Goal: Task Accomplishment & Management: Complete application form

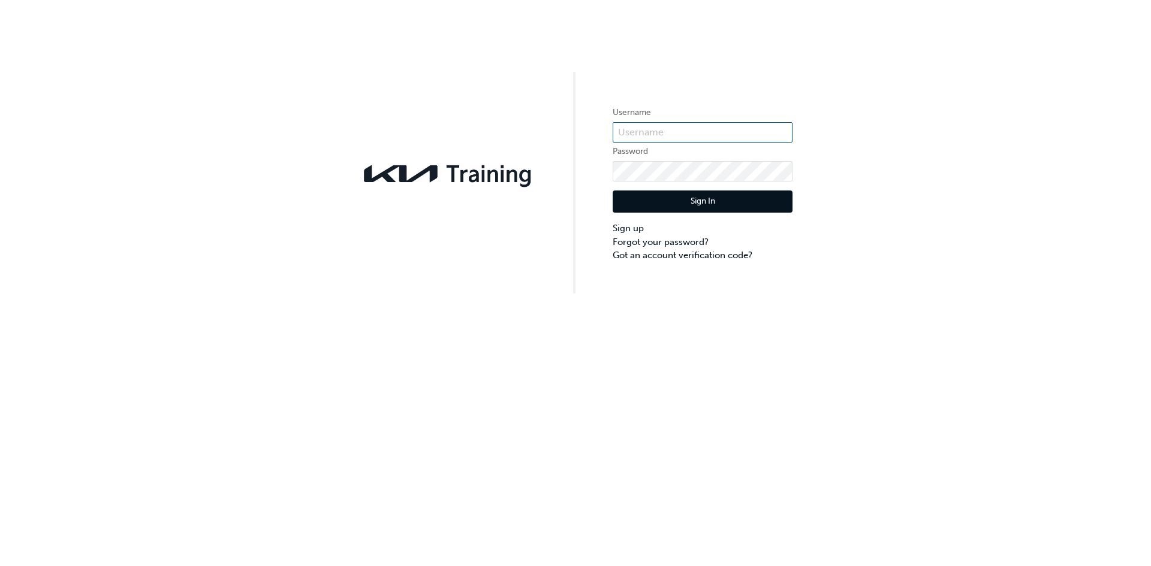
click at [650, 133] on input "text" at bounding box center [703, 132] width 180 height 20
type input "[PERSON_NAME][EMAIL_ADDRESS][PERSON_NAME][DOMAIN_NAME]"
click at [662, 240] on link "Forgot your password?" at bounding box center [703, 243] width 180 height 14
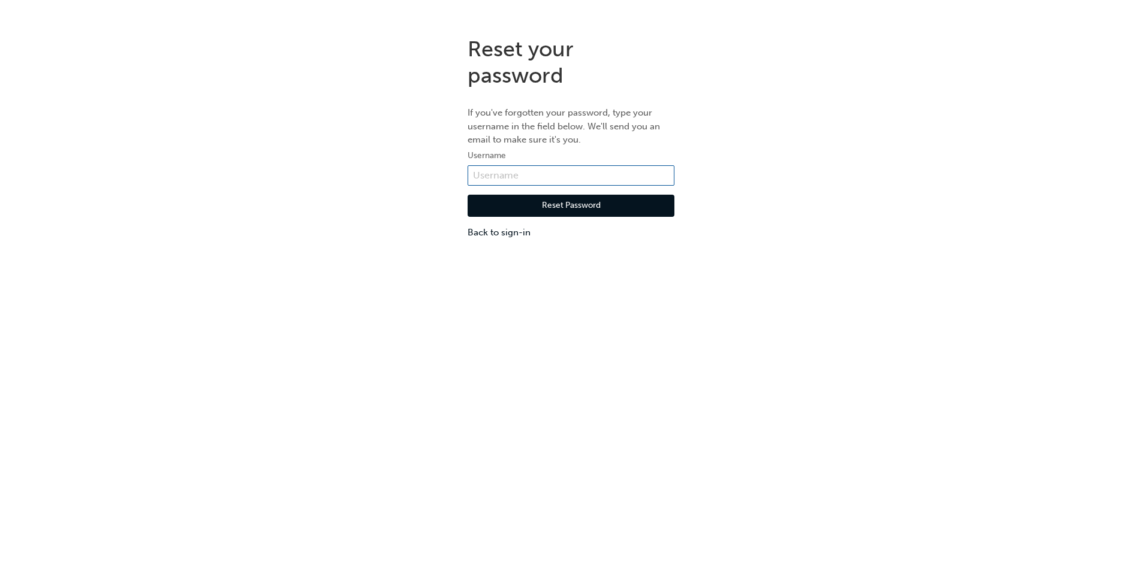
click at [511, 170] on input "text" at bounding box center [570, 175] width 207 height 20
type input "[PERSON_NAME][EMAIL_ADDRESS][PERSON_NAME][DOMAIN_NAME]"
click at [535, 206] on button "Reset Password" at bounding box center [570, 206] width 207 height 23
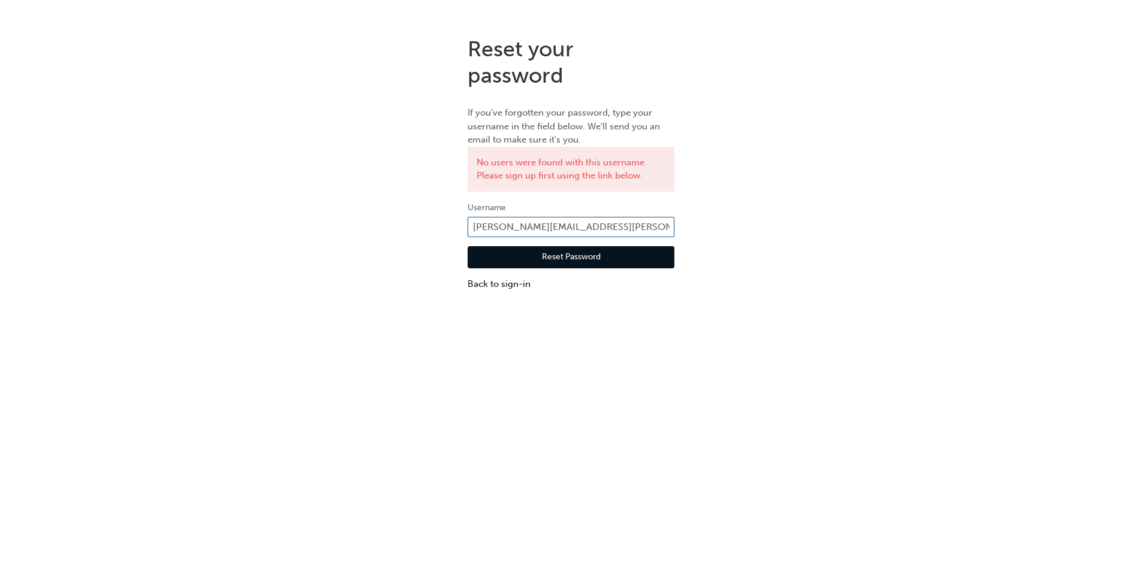
click at [518, 228] on input "[PERSON_NAME][EMAIL_ADDRESS][PERSON_NAME][DOMAIN_NAME]" at bounding box center [570, 227] width 207 height 20
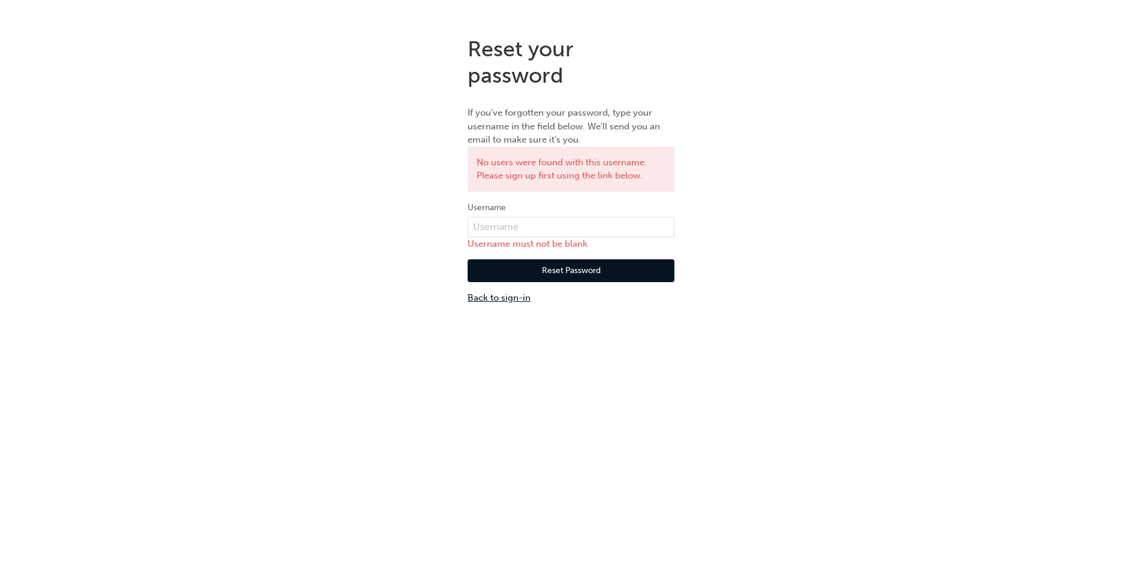
click at [521, 295] on link "Back to sign-in" at bounding box center [570, 298] width 207 height 14
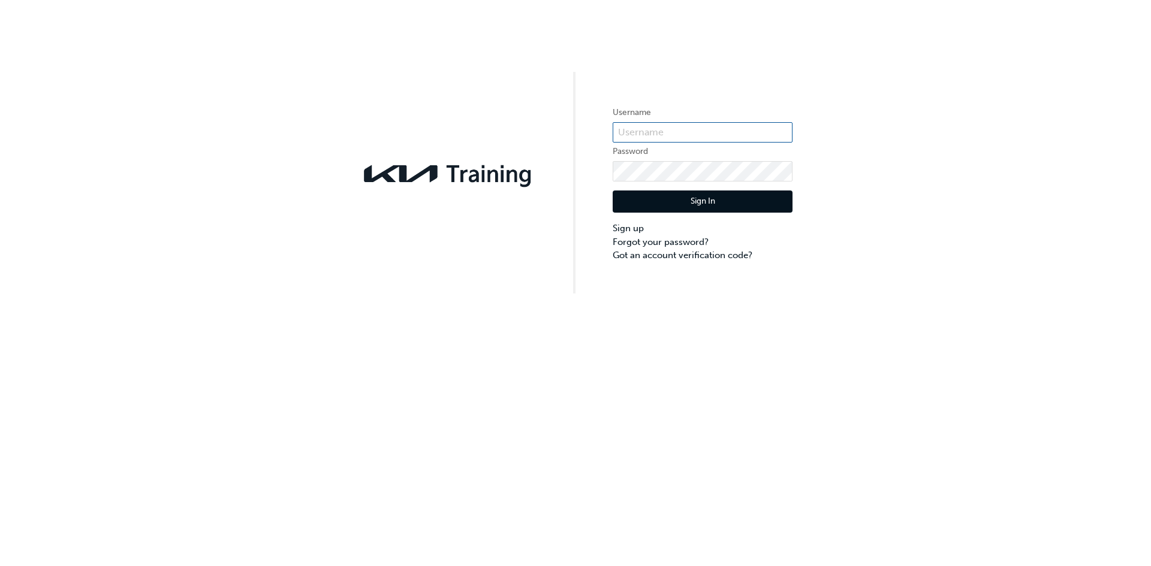
click at [694, 125] on input "text" at bounding box center [703, 132] width 180 height 20
click at [644, 245] on link "Forgot your password?" at bounding box center [703, 243] width 180 height 14
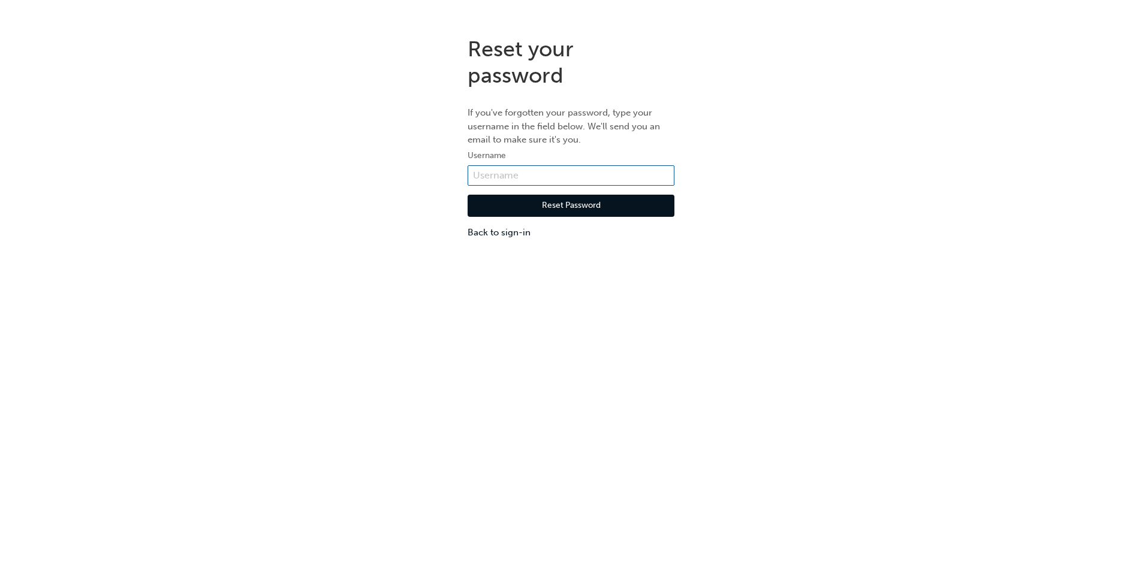
click at [581, 180] on input "text" at bounding box center [570, 175] width 207 height 20
paste input "KAU84022M0"
type input "KAU84022M0"
click at [515, 206] on button "Reset Password" at bounding box center [570, 206] width 207 height 23
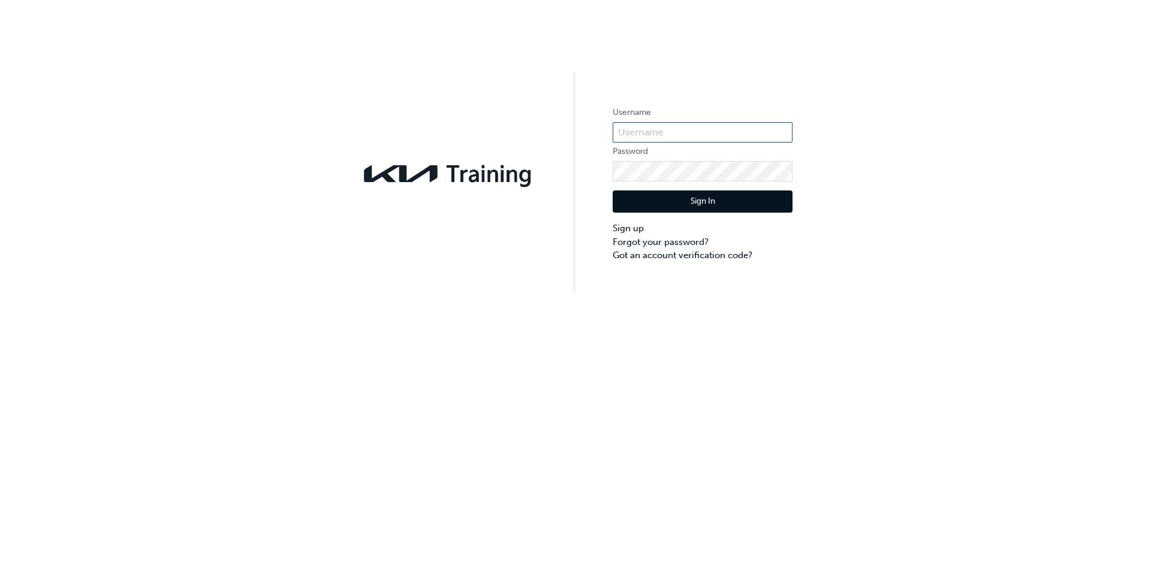
click at [637, 135] on input "text" at bounding box center [703, 132] width 180 height 20
paste input "3TbVy&~x3FefN0"
type input "3TbVy&~x3FefN0"
click at [663, 134] on input "3TbVy&~x3FefN0" at bounding box center [703, 132] width 180 height 20
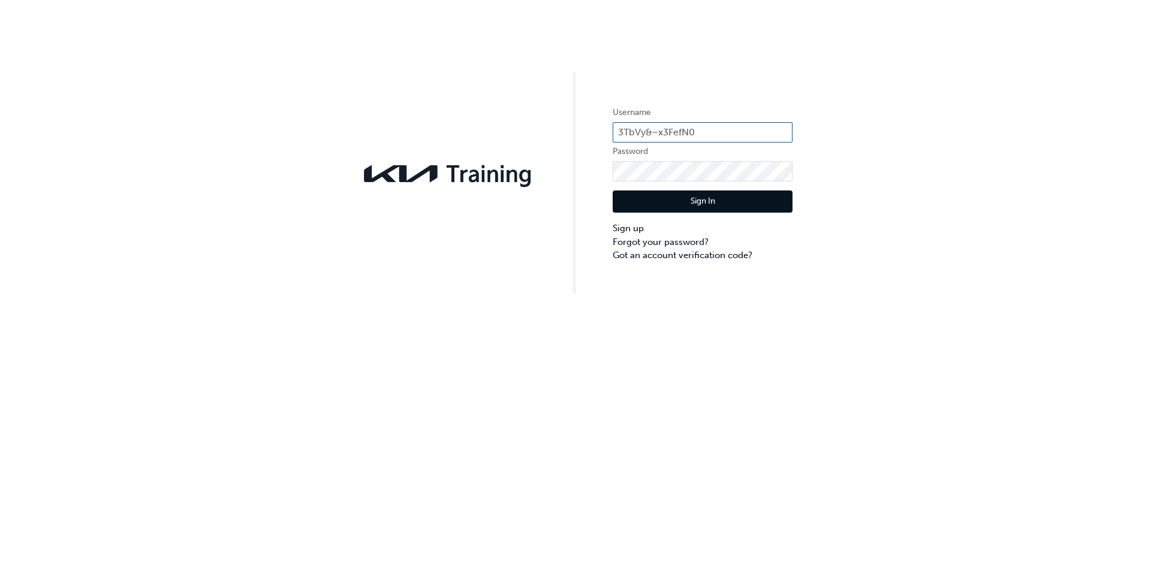
click at [663, 134] on input "3TbVy&~x3FefN0" at bounding box center [703, 132] width 180 height 20
click at [684, 245] on link "Forgot your password?" at bounding box center [703, 243] width 180 height 14
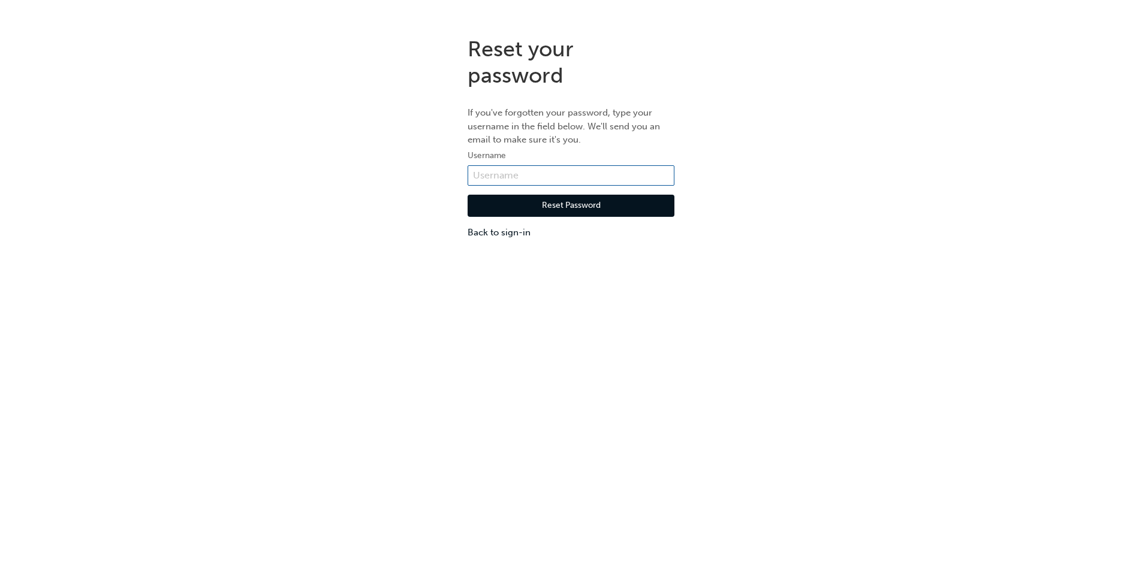
click at [560, 171] on input "text" at bounding box center [570, 175] width 207 height 20
paste input "KAU84022M0"
type input "KAU84022M0"
click at [514, 204] on button "Reset Password" at bounding box center [570, 206] width 207 height 23
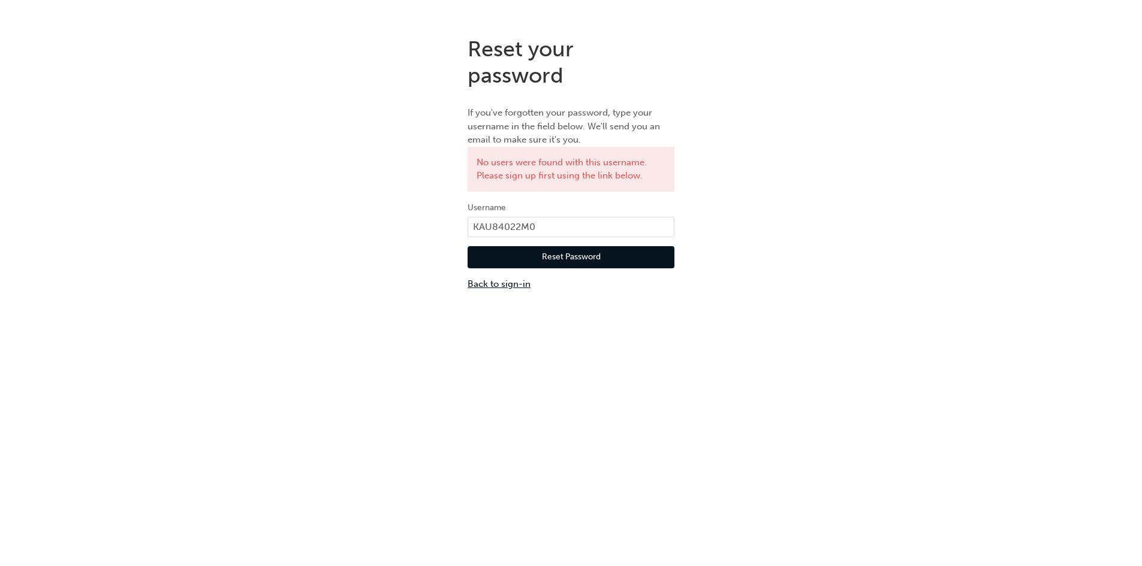
click at [494, 288] on link "Back to sign-in" at bounding box center [570, 284] width 207 height 14
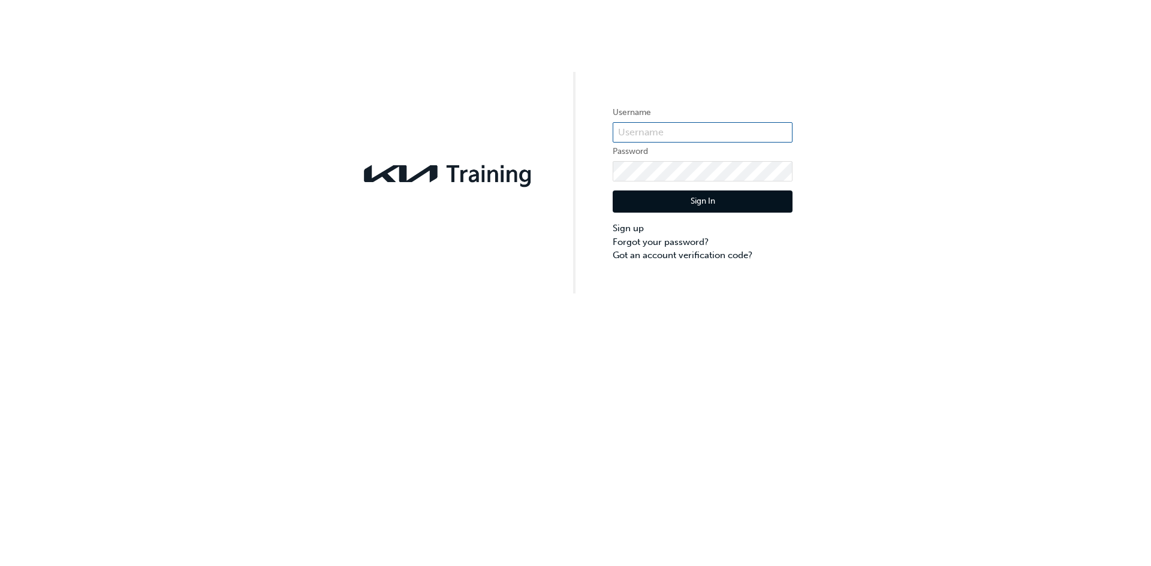
click at [638, 127] on input "text" at bounding box center [703, 132] width 180 height 20
paste input "KAU84022M0"
type input "KAU84022M0"
click at [681, 127] on input "text" at bounding box center [703, 132] width 180 height 20
type input "KAU84022M0"
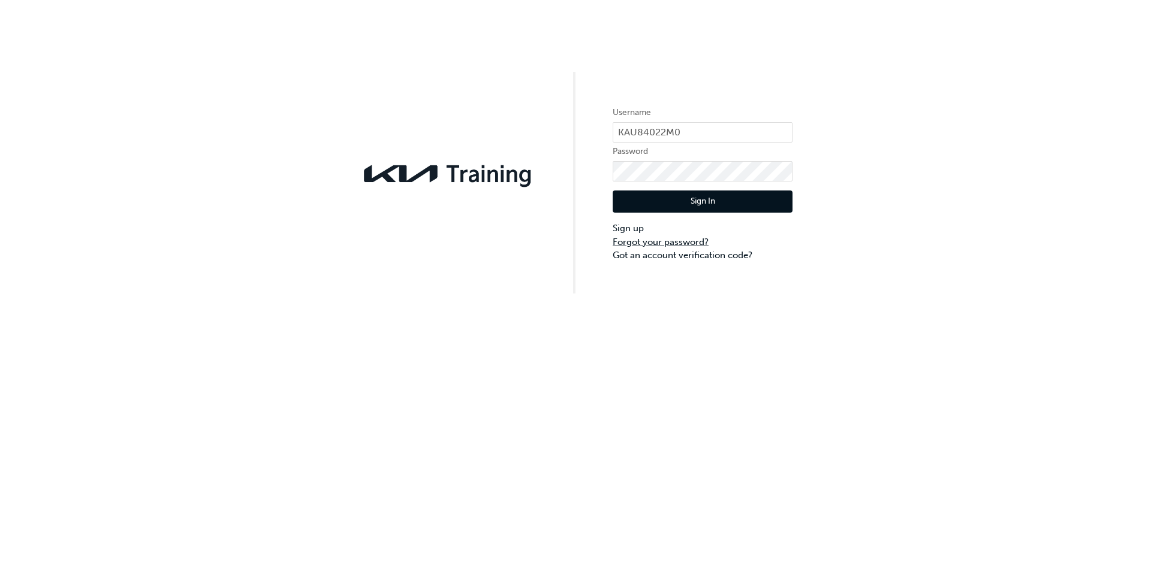
click at [635, 237] on link "Forgot your password?" at bounding box center [703, 243] width 180 height 14
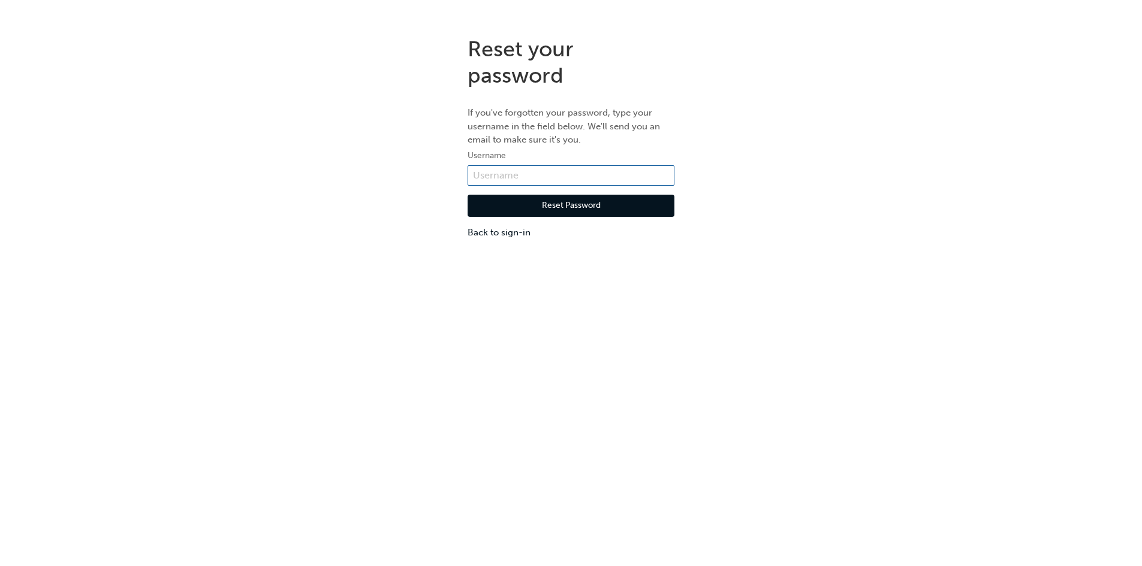
click at [593, 168] on input "text" at bounding box center [570, 175] width 207 height 20
type input "KAU84022M0"
click at [566, 209] on button "Reset Password" at bounding box center [570, 206] width 207 height 23
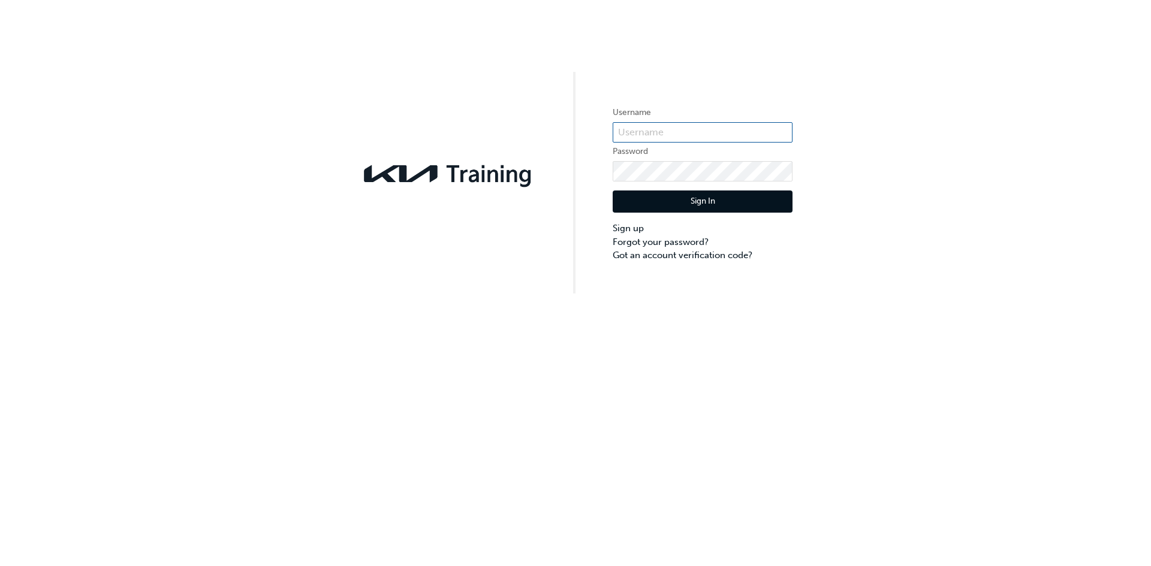
click at [671, 128] on input "text" at bounding box center [703, 132] width 180 height 20
type input "Ryan.Shapland@keystar.com.au"
click at [660, 239] on link "Forgot your password?" at bounding box center [703, 243] width 180 height 14
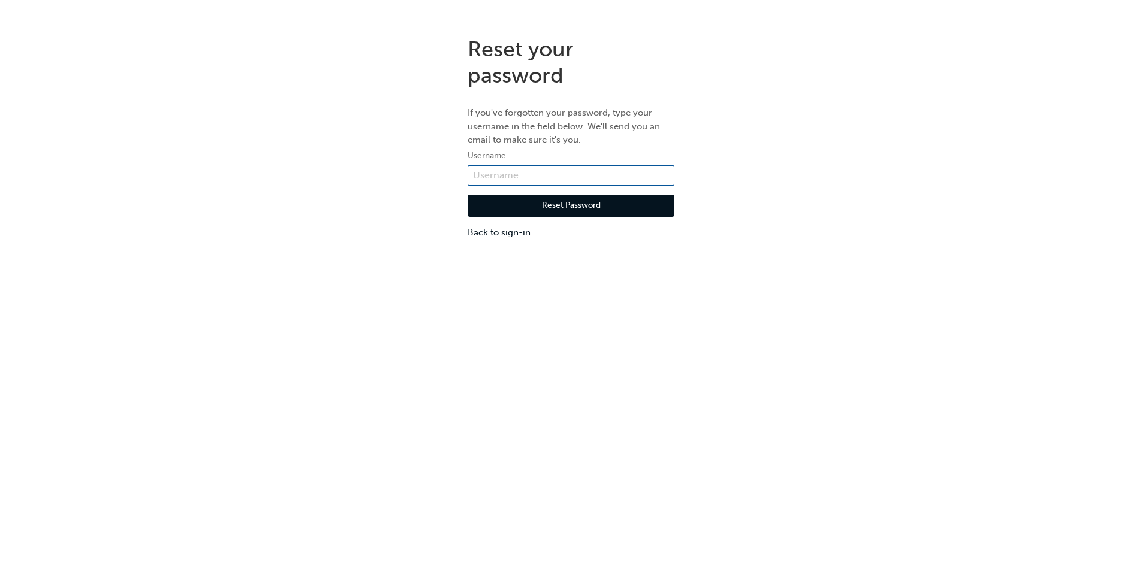
click at [604, 170] on input "text" at bounding box center [570, 175] width 207 height 20
type input "Ryan.Shapland@keystar.com.au"
click at [530, 207] on button "Reset Password" at bounding box center [570, 206] width 207 height 23
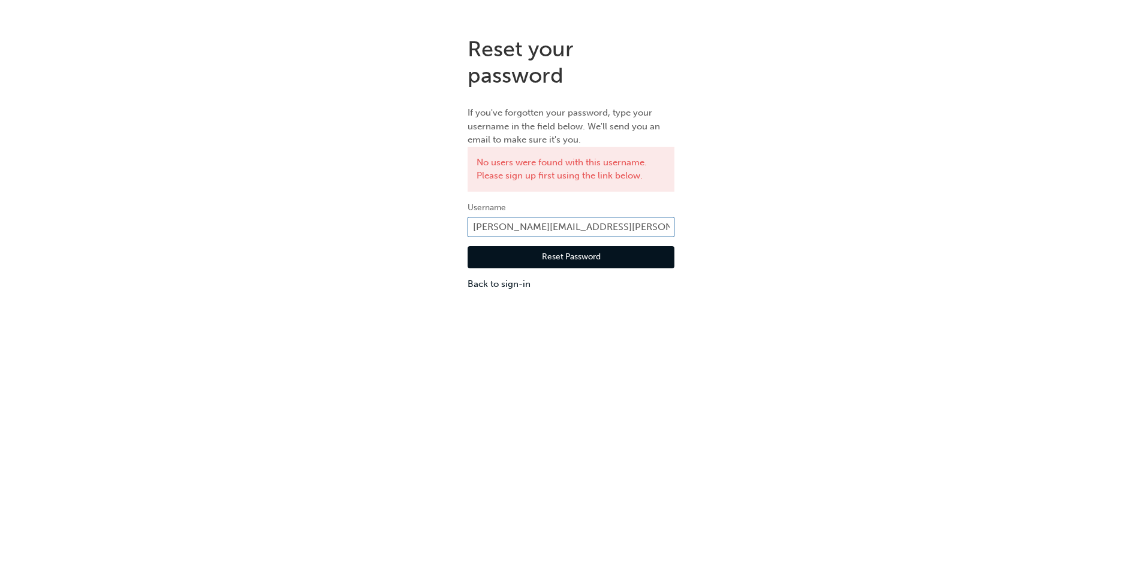
click at [545, 222] on input "Ryan.Shapland@keystar.com.au" at bounding box center [570, 227] width 207 height 20
type input "Rshapland"
click button "Reset Password" at bounding box center [570, 257] width 207 height 23
